Goal: Task Accomplishment & Management: Use online tool/utility

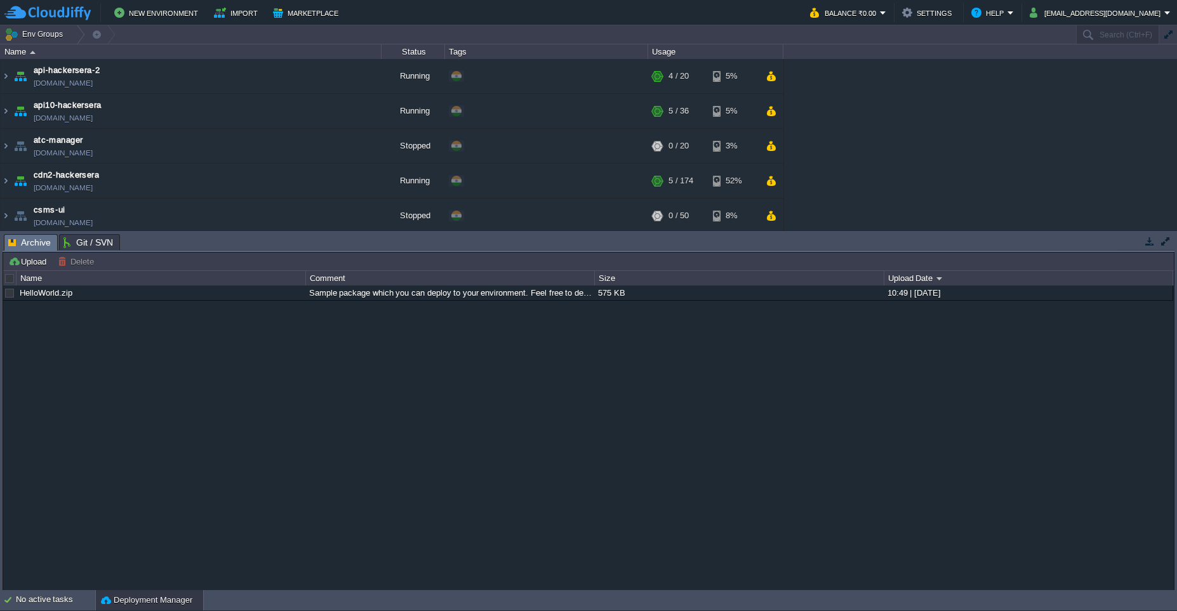
scroll to position [387, 0]
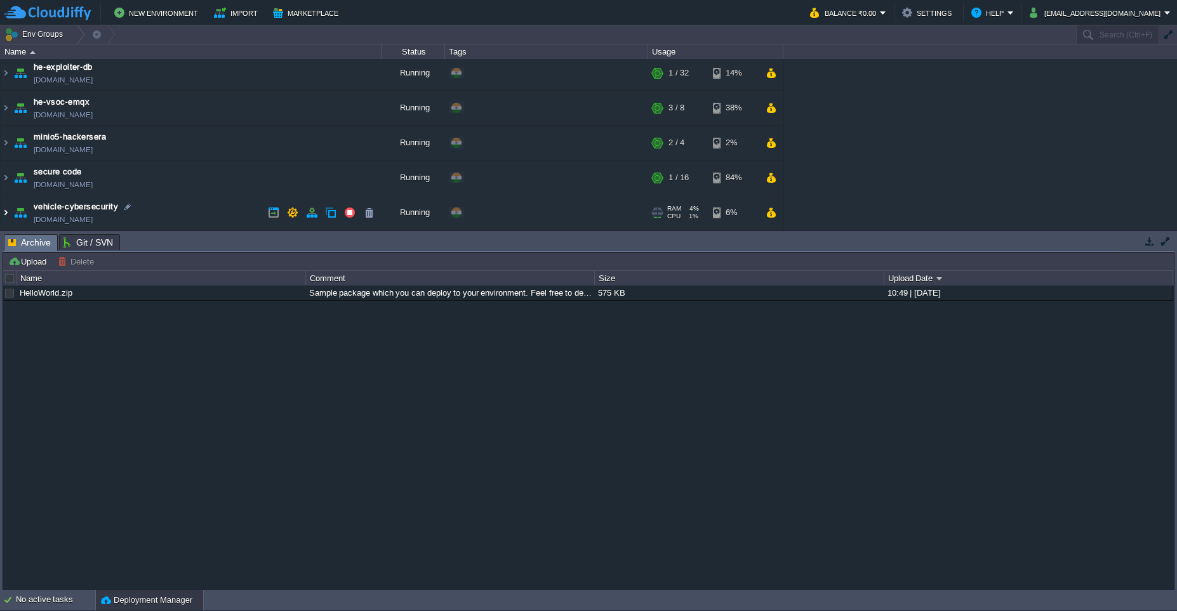
click at [7, 213] on img at bounding box center [6, 213] width 10 height 34
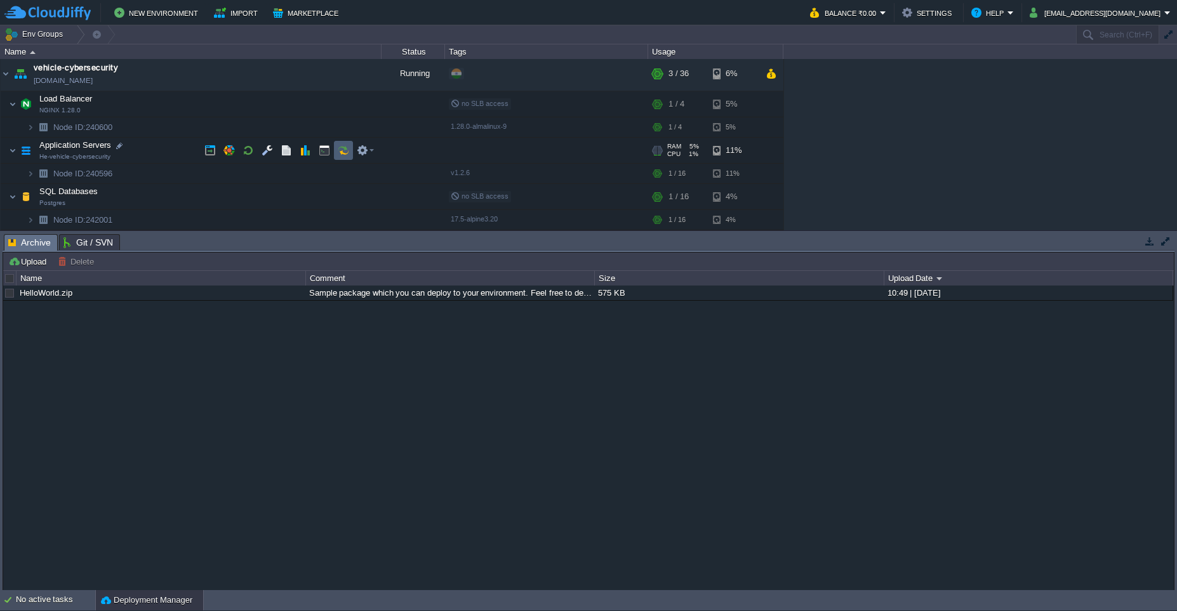
click at [348, 148] on button "button" at bounding box center [343, 150] width 11 height 11
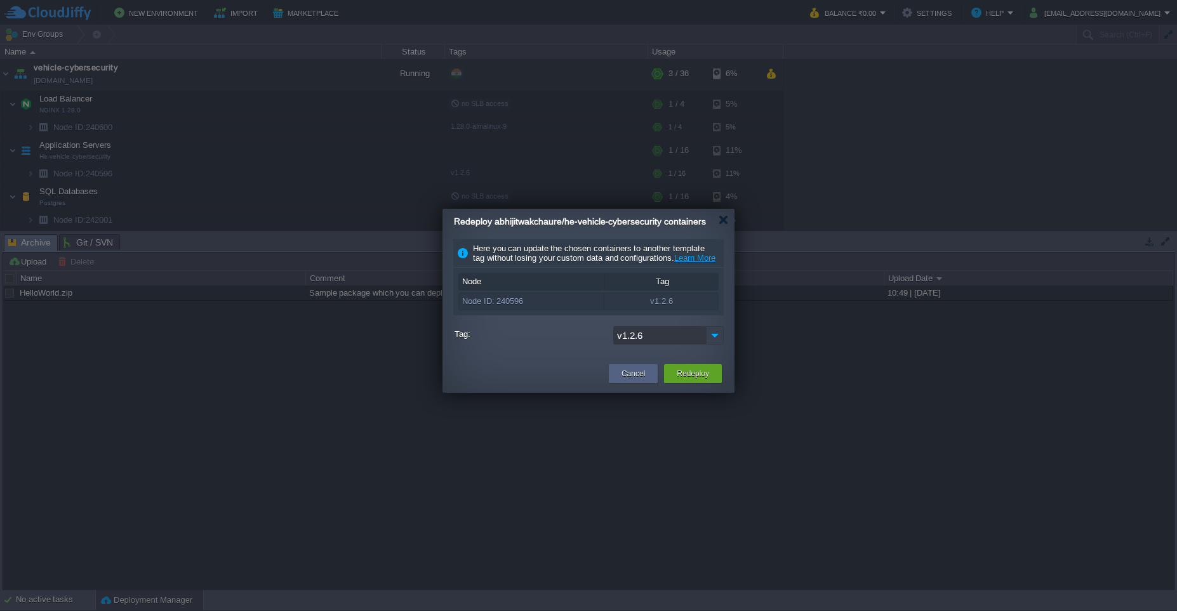
click at [705, 345] on input "v1.2.6" at bounding box center [659, 335] width 93 height 18
click at [668, 361] on div "v1.2.8" at bounding box center [668, 366] width 109 height 22
type input "v1.2.8"
click at [682, 380] on button "Redeploy" at bounding box center [693, 374] width 32 height 13
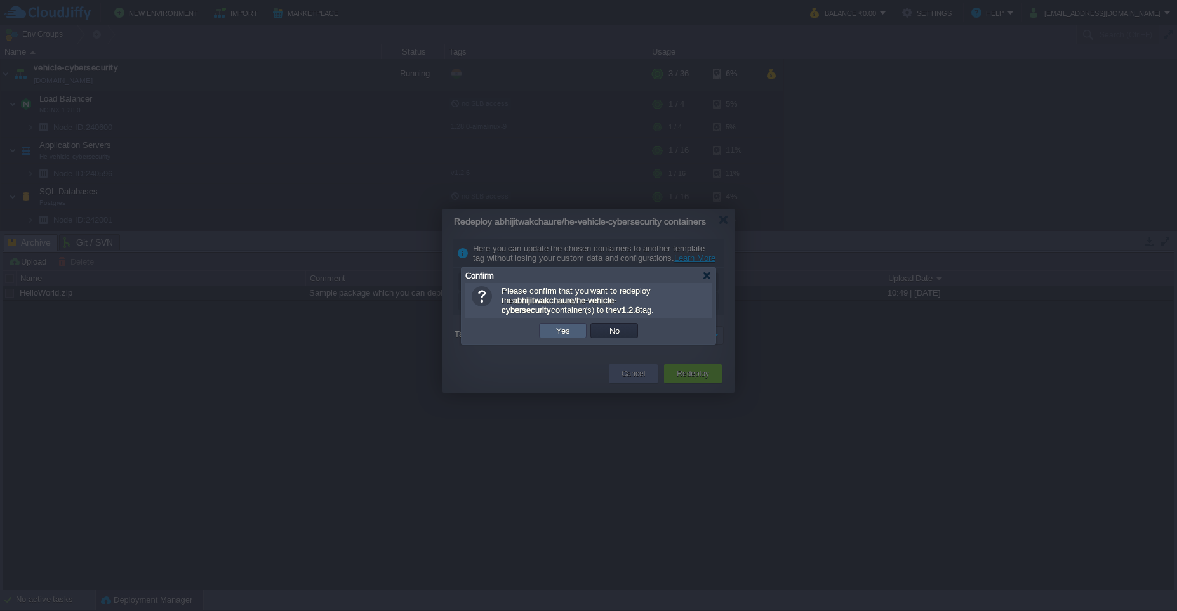
click at [566, 329] on button "Yes" at bounding box center [563, 330] width 22 height 11
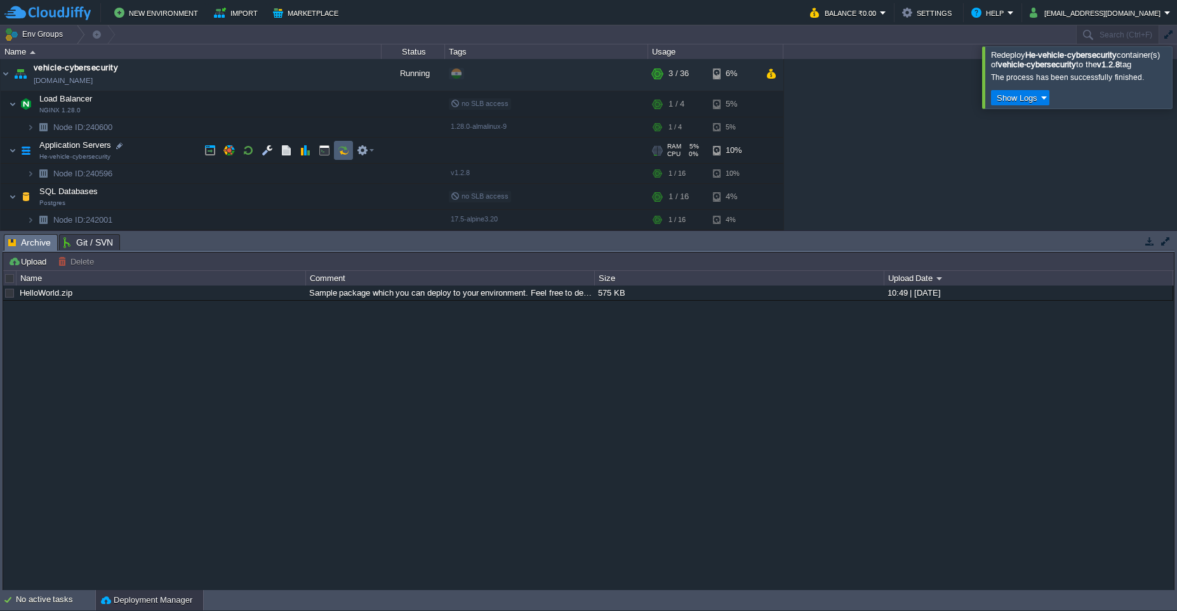
click at [342, 155] on button "button" at bounding box center [343, 150] width 11 height 11
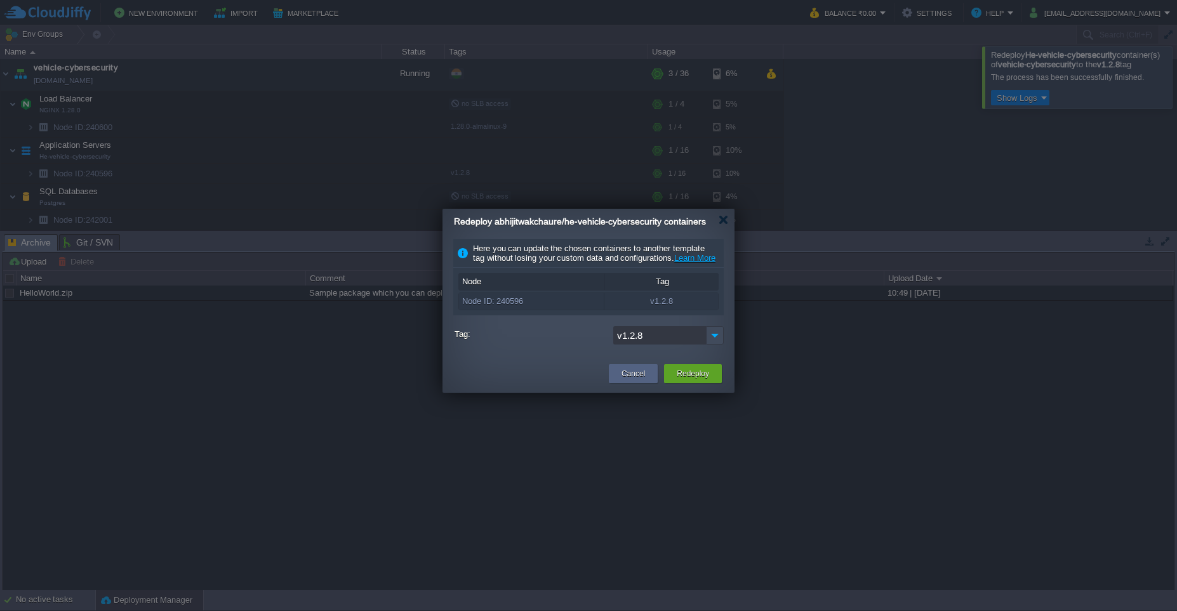
click at [666, 345] on input "v1.2.8" at bounding box center [659, 335] width 93 height 18
type input "v1.2.9"
click at [667, 364] on div "v1.2.9" at bounding box center [668, 366] width 109 height 22
click at [700, 383] on div "Redeploy" at bounding box center [692, 373] width 39 height 19
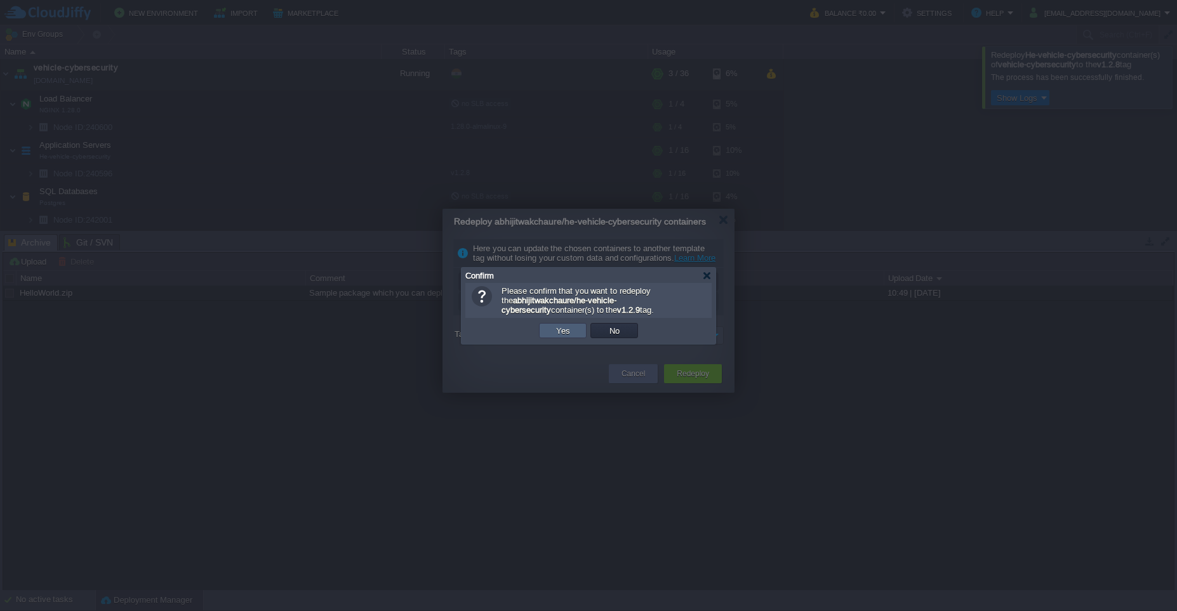
click at [572, 327] on button "Yes" at bounding box center [563, 330] width 22 height 11
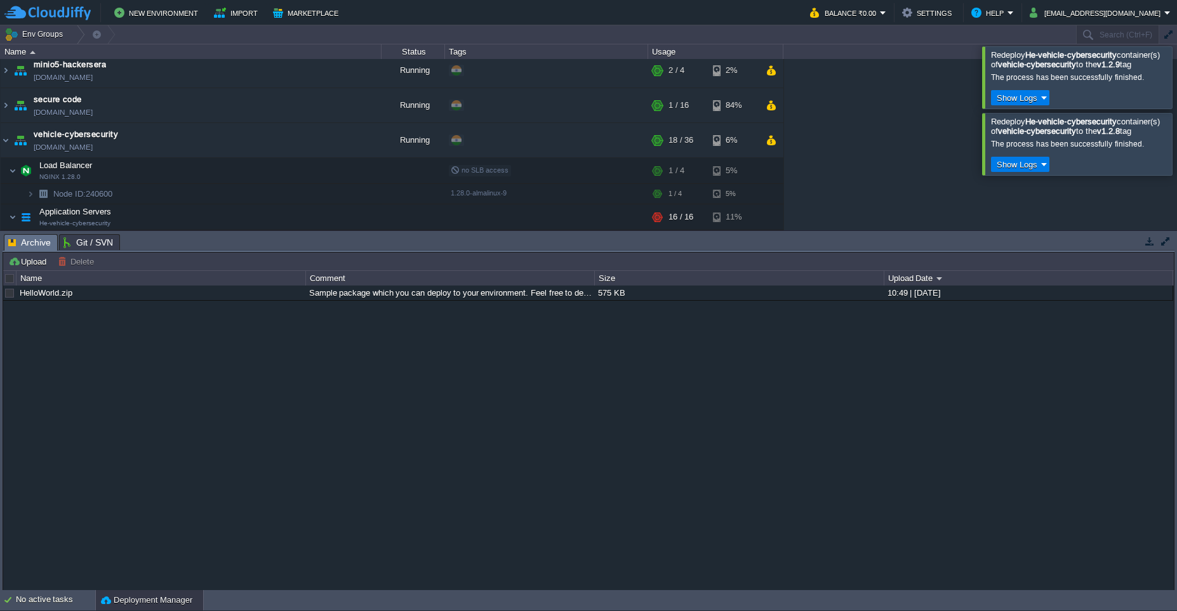
scroll to position [387, 0]
